Goal: Check status: Check status

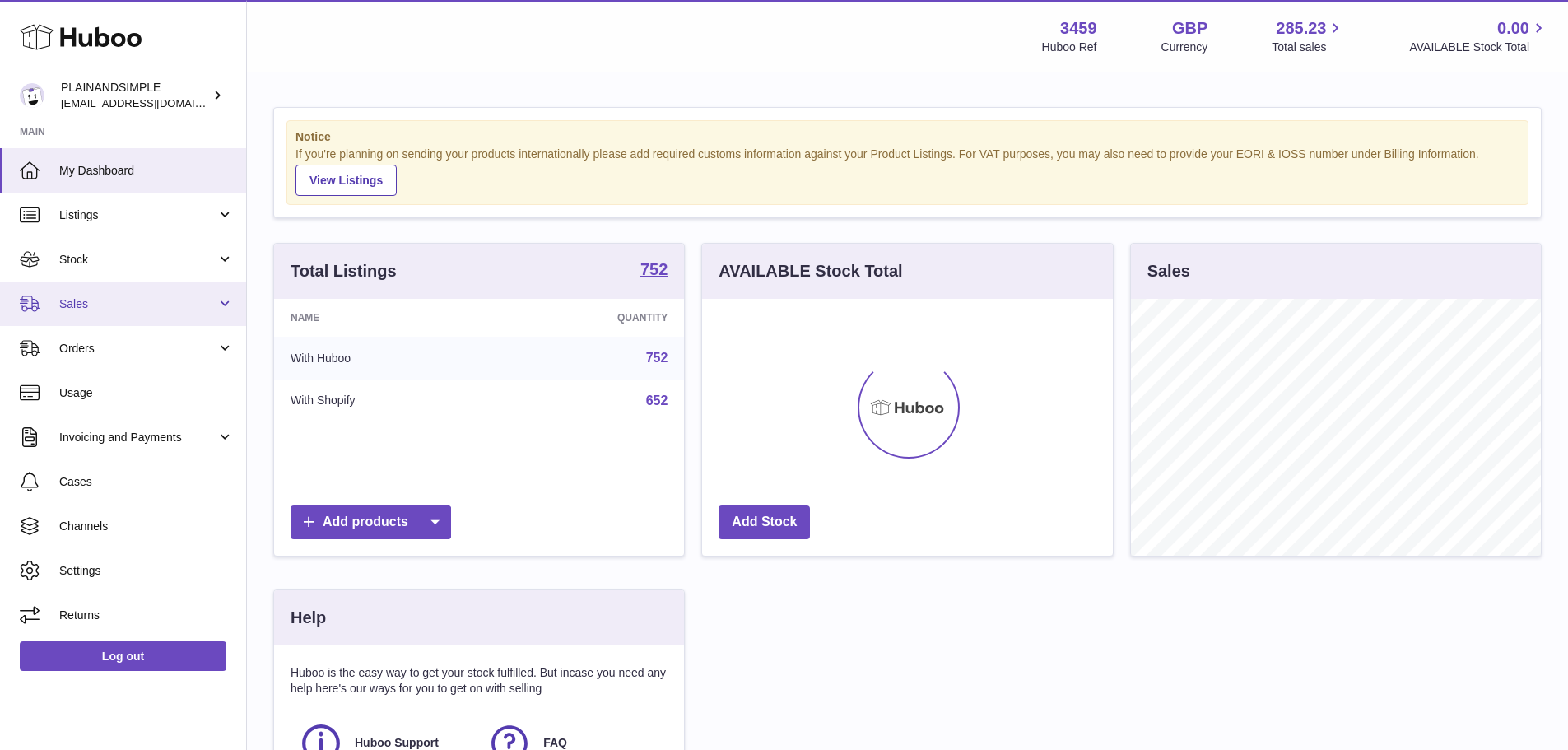
scroll to position [257, 411]
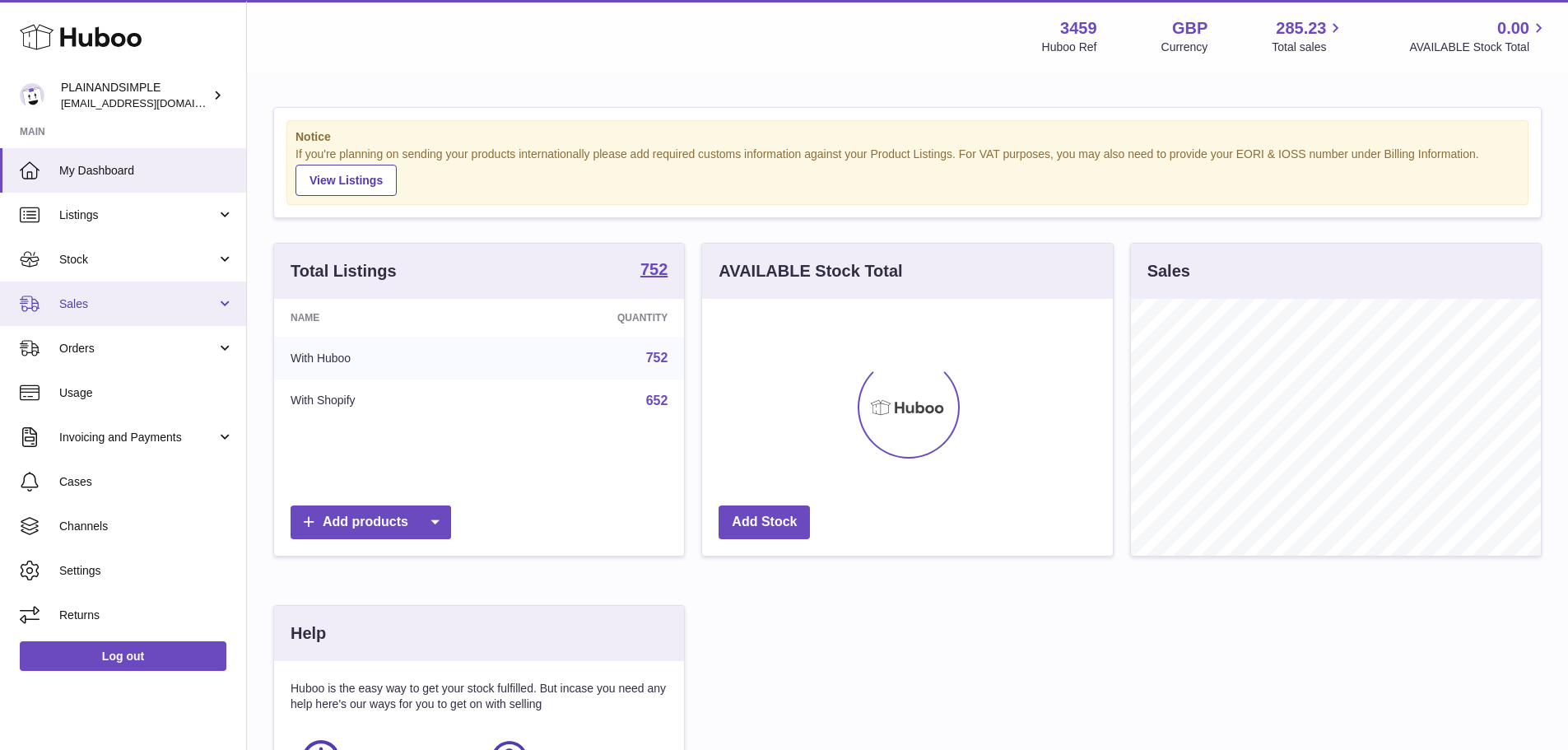
click at [104, 314] on link "Sales" at bounding box center [123, 304] width 246 height 45
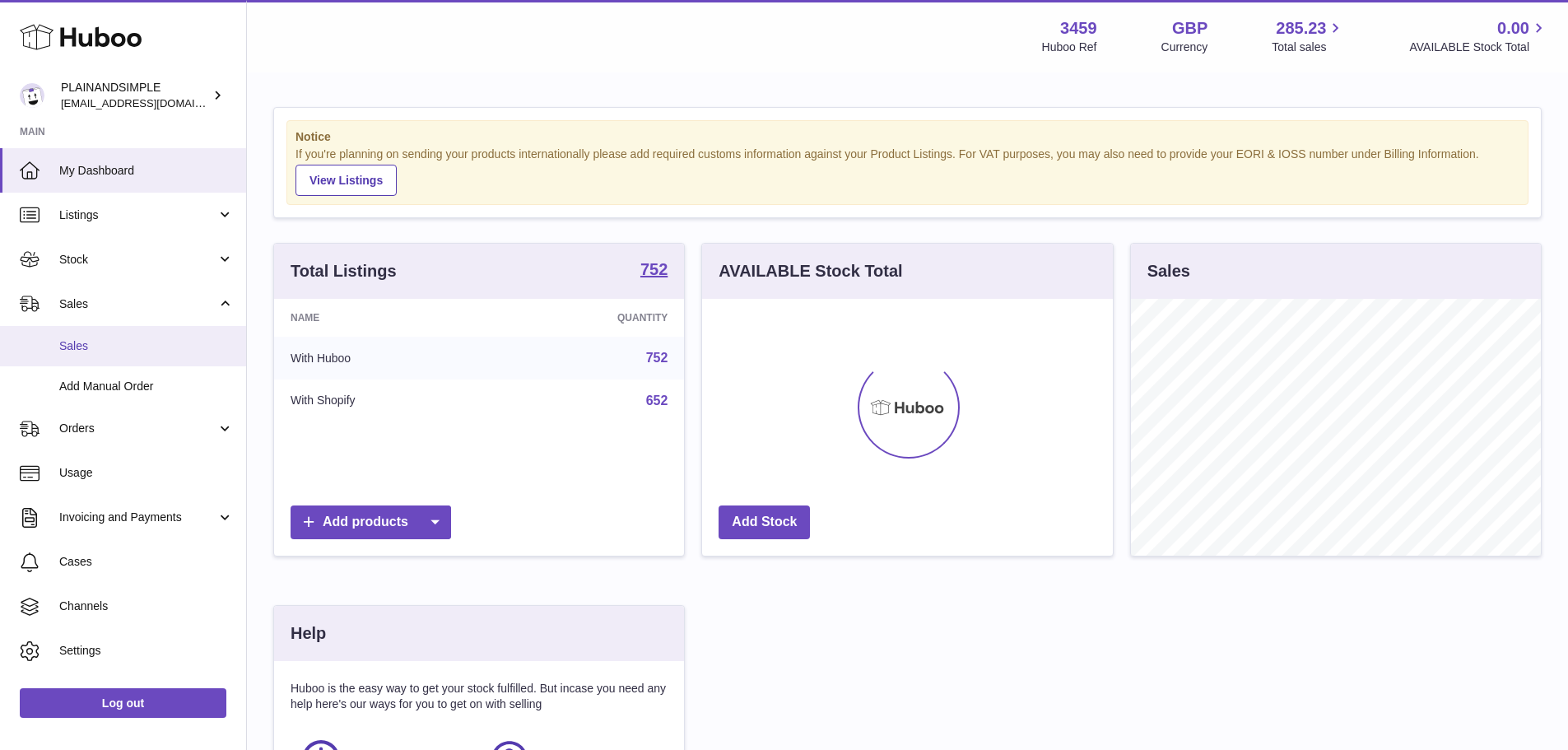
click at [109, 339] on span "Sales" at bounding box center [147, 346] width 175 height 16
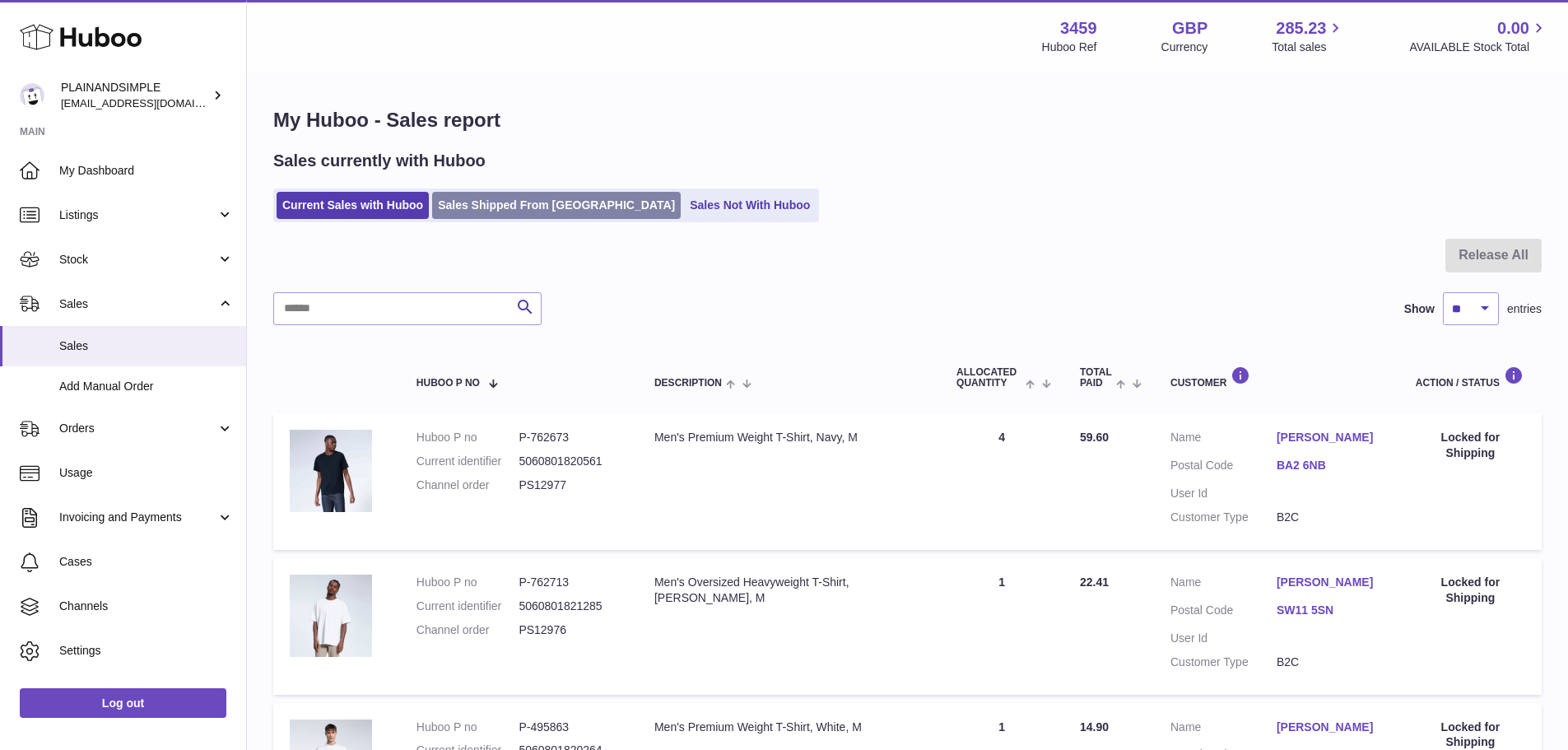
click at [462, 200] on link "Sales Shipped From [GEOGRAPHIC_DATA]" at bounding box center [557, 206] width 248 height 27
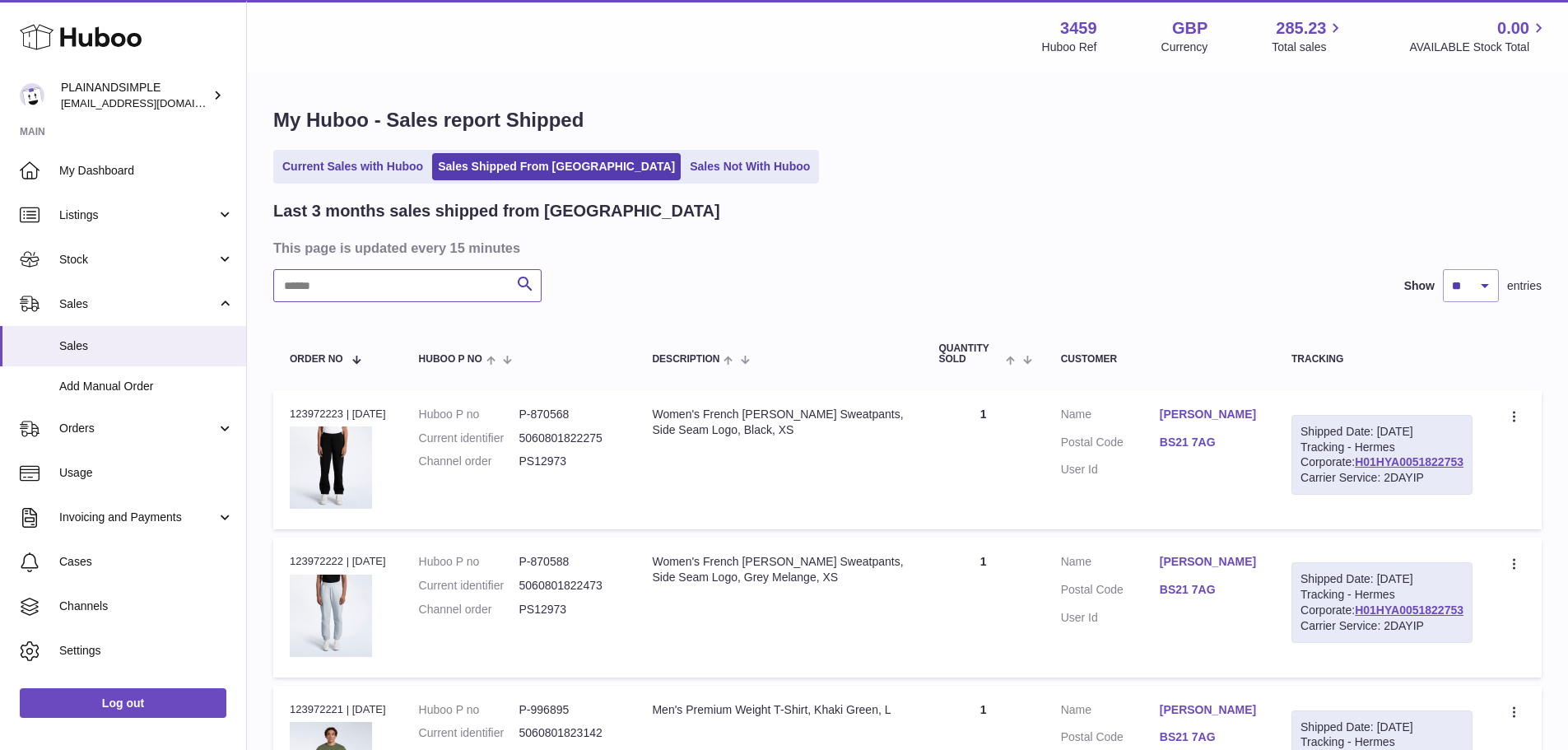
click at [399, 292] on input "text" at bounding box center [408, 286] width 268 height 33
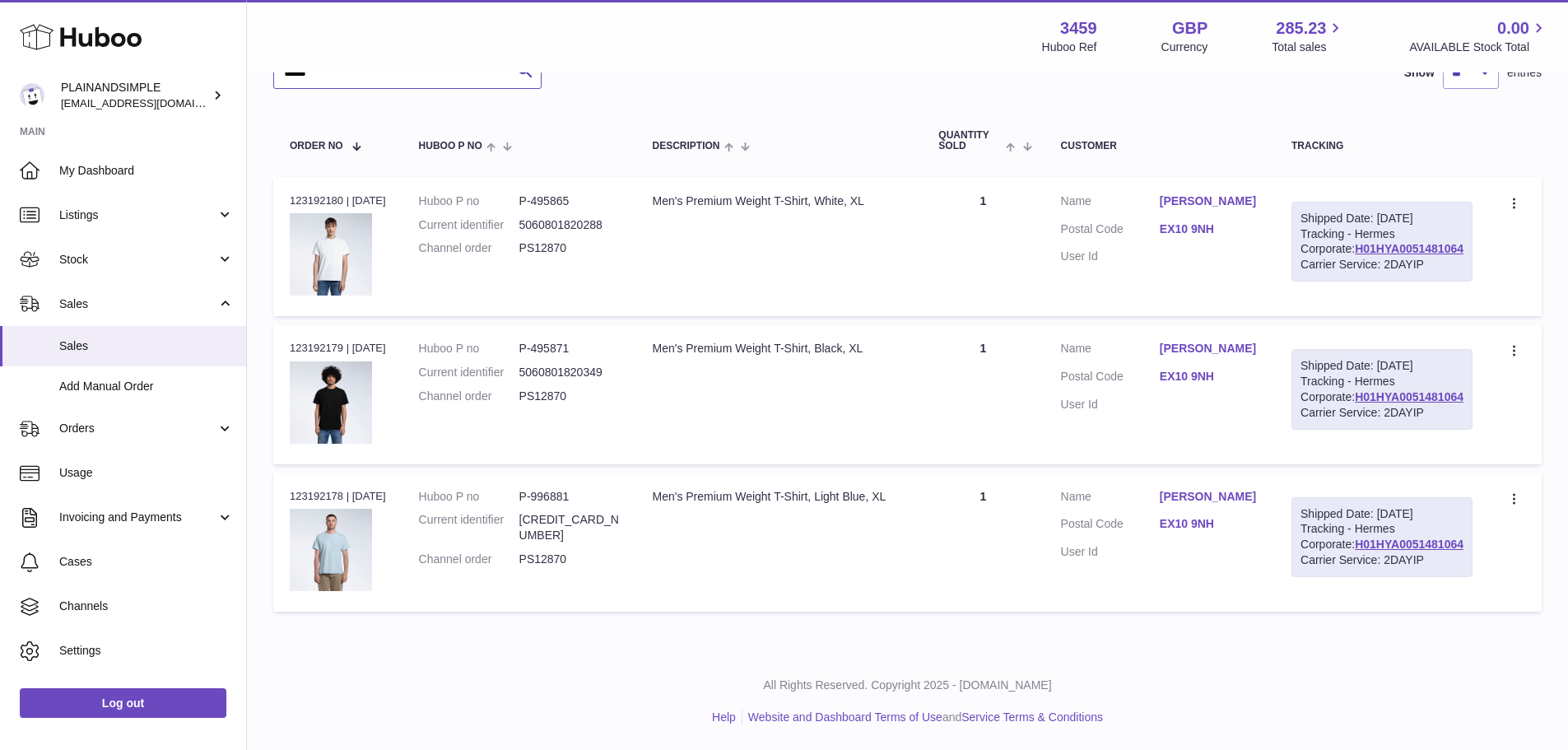
scroll to position [159, 0]
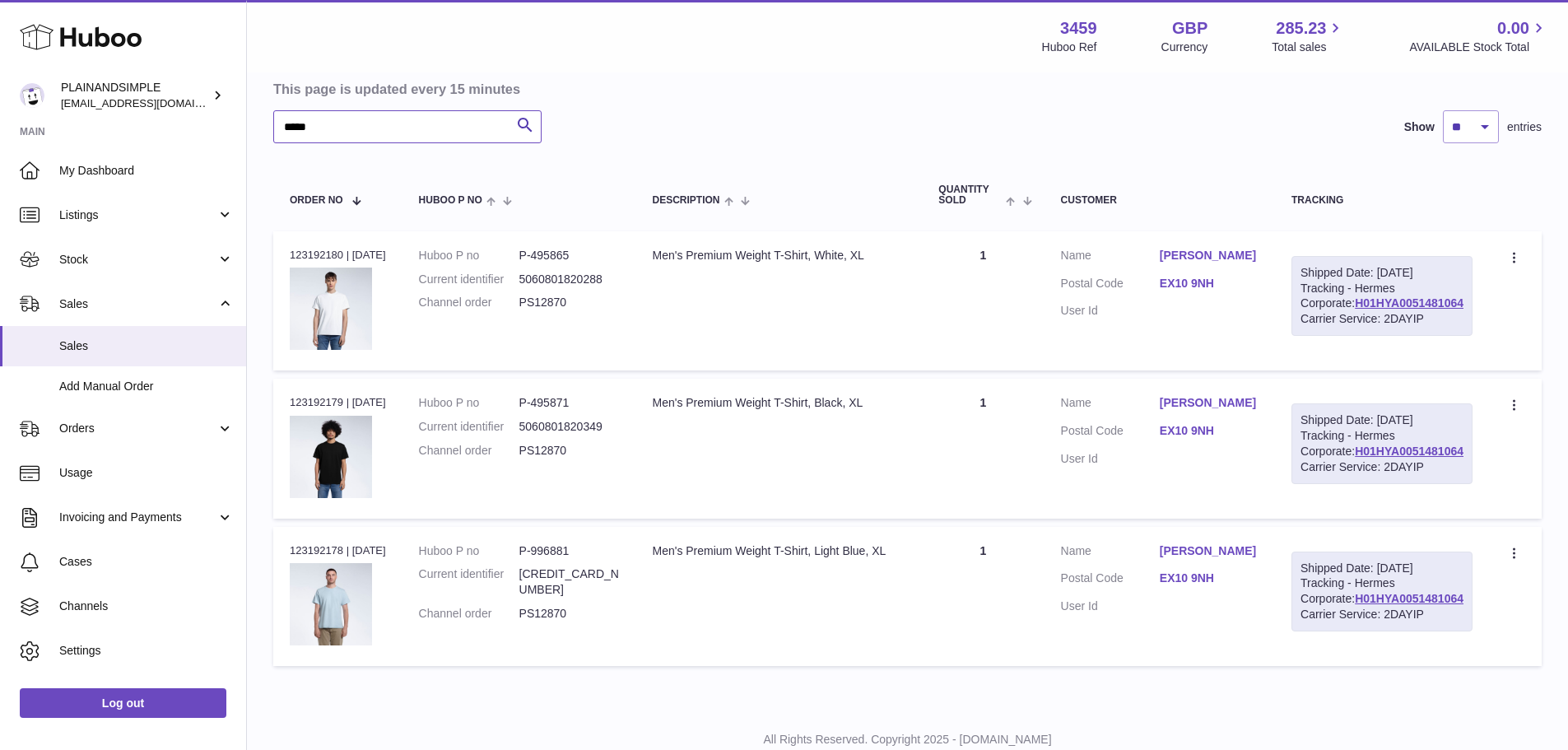
type input "*****"
click at [313, 253] on div "Order no 123192180 | 20th Aug" at bounding box center [338, 255] width 96 height 15
copy div "123192180"
